Goal: Transaction & Acquisition: Purchase product/service

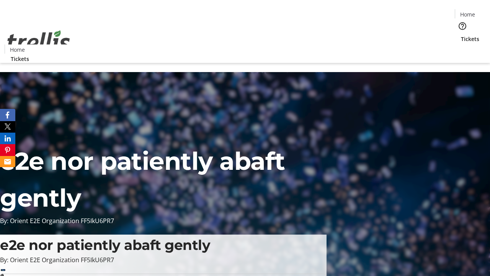
click at [461, 35] on span "Tickets" at bounding box center [470, 39] width 18 height 8
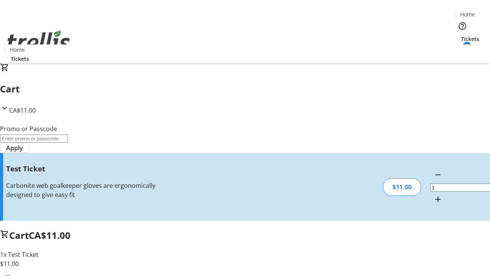
type input "UNLOCK"
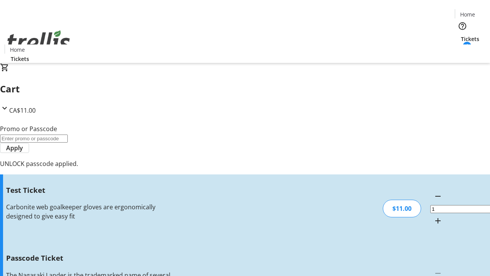
type input "5"
